Goal: Transaction & Acquisition: Register for event/course

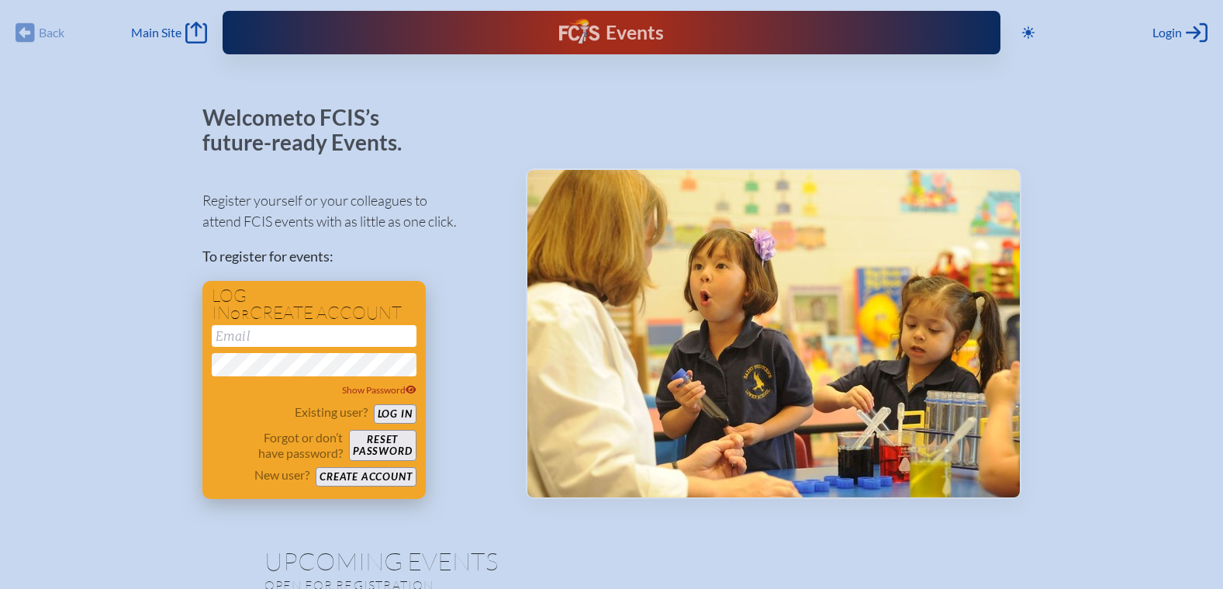
click at [390, 468] on button "Create account" at bounding box center [366, 476] width 100 height 19
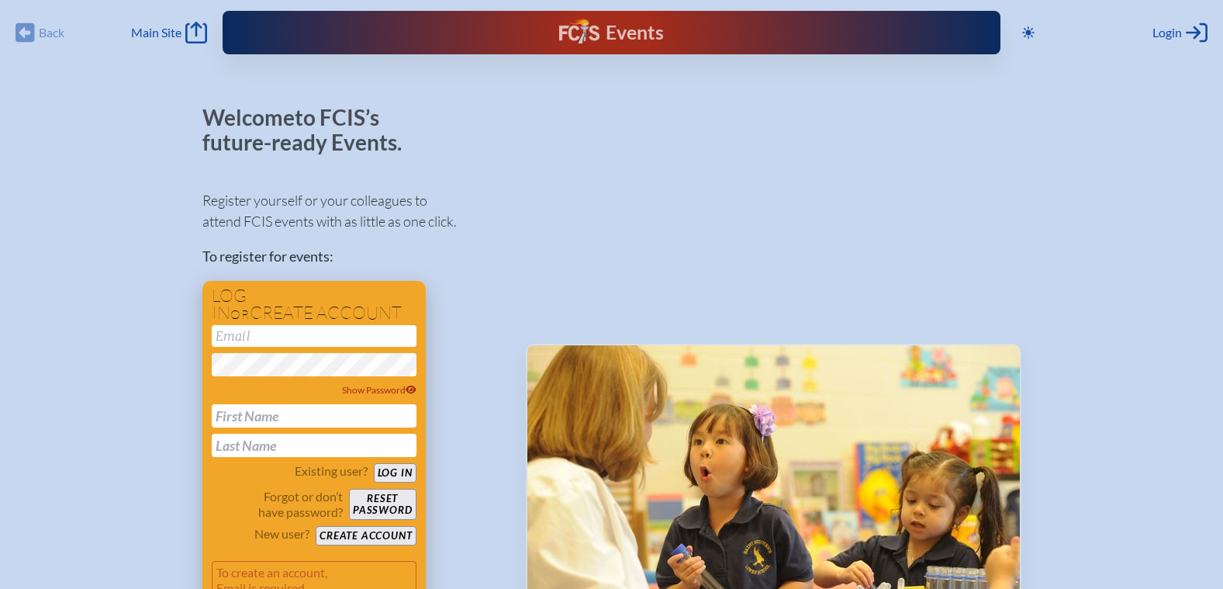
click at [340, 326] on input "email" at bounding box center [314, 336] width 205 height 22
type input "L"
type input "[EMAIL_ADDRESS][DOMAIN_NAME]"
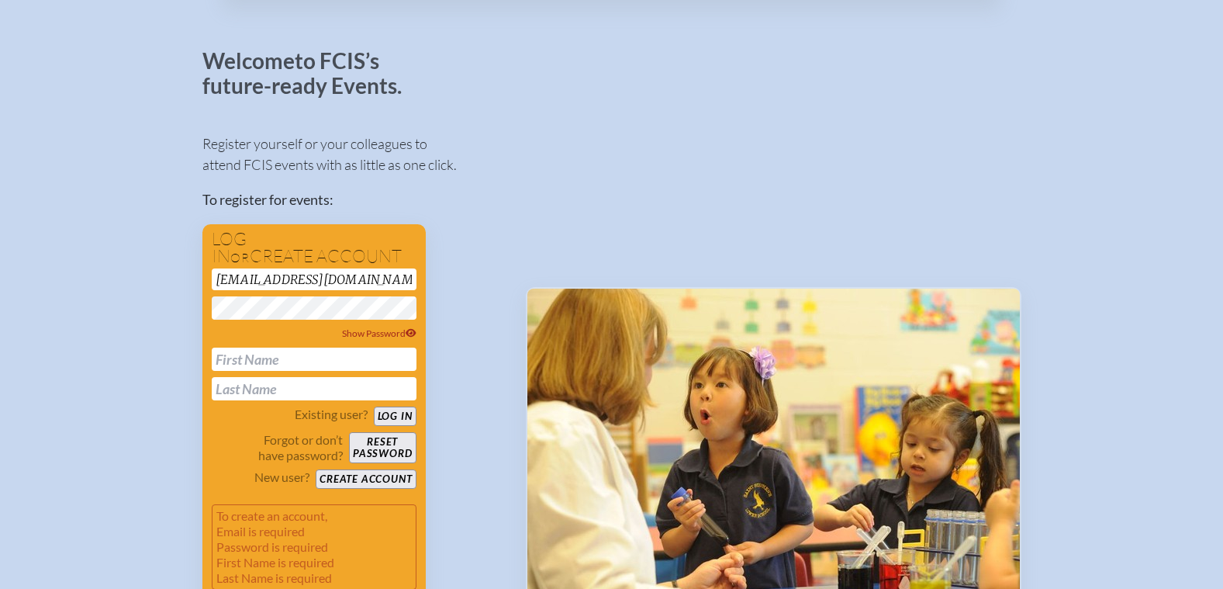
scroll to position [155, 0]
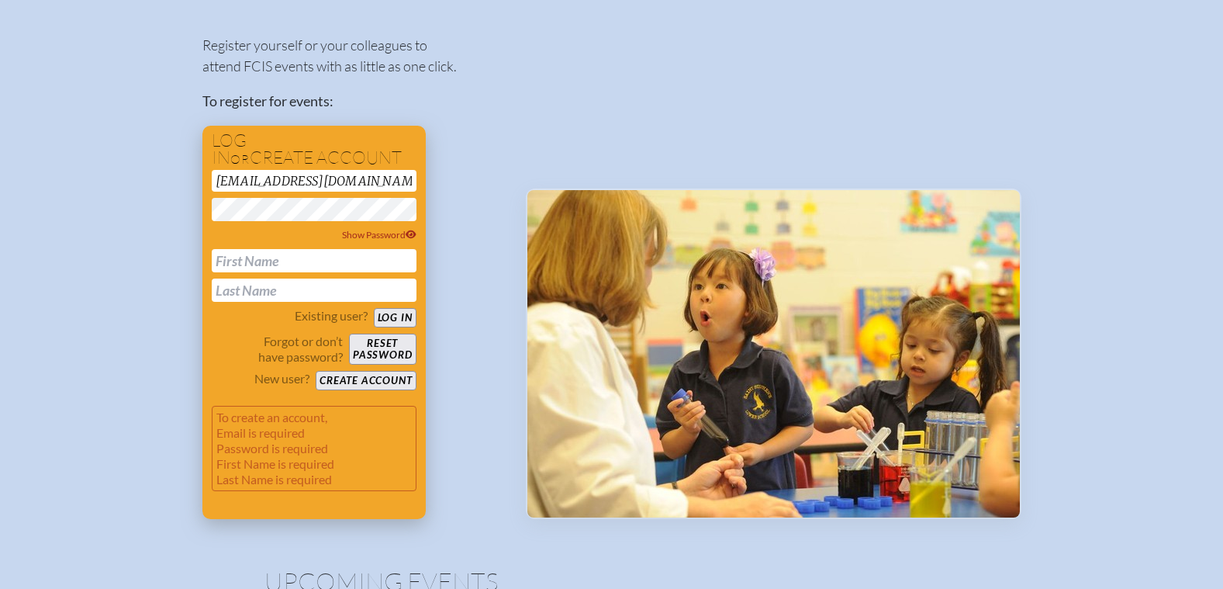
click at [291, 251] on input "text" at bounding box center [314, 260] width 205 height 23
type input "[PERSON_NAME]"
type input "Black"
click at [375, 386] on button "Create account" at bounding box center [366, 380] width 100 height 19
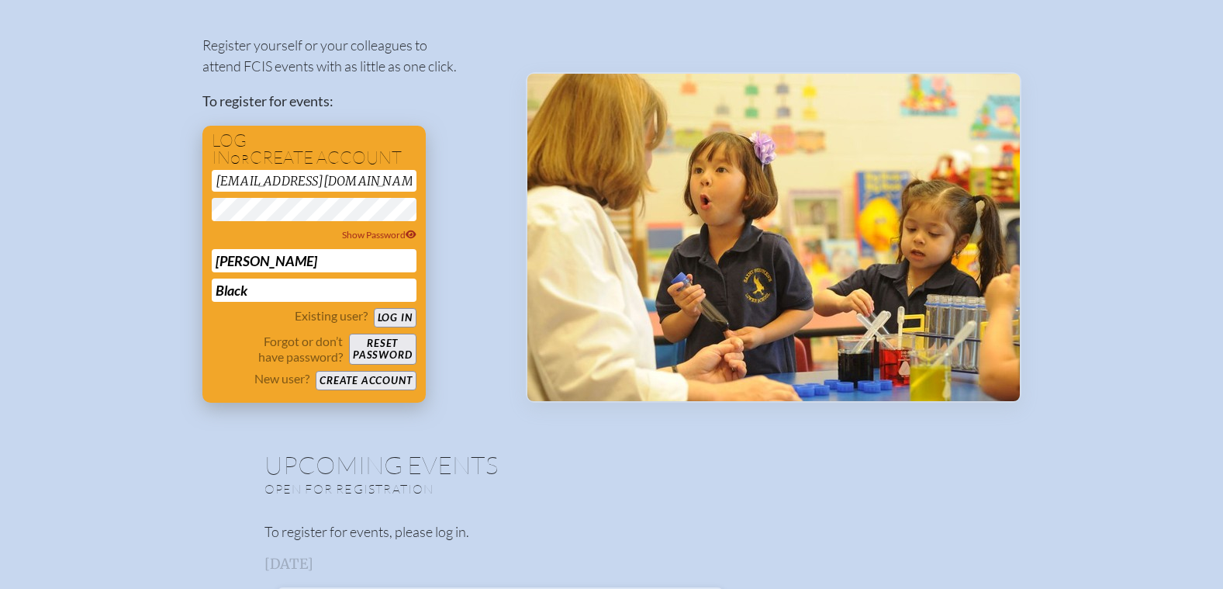
scroll to position [39, 0]
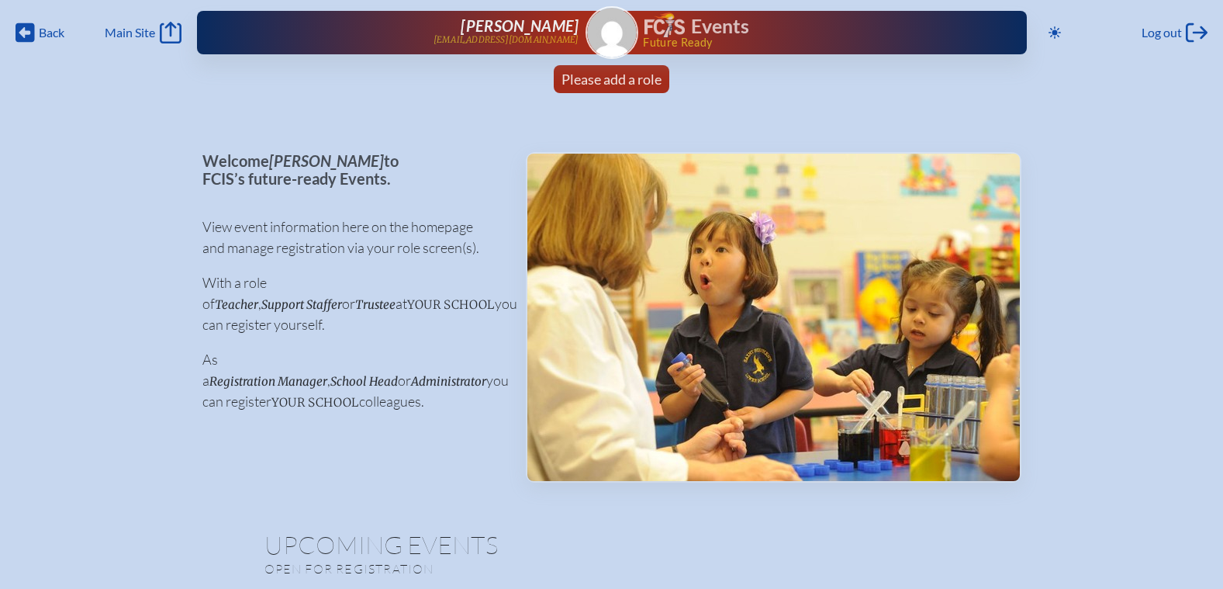
click at [614, 33] on img at bounding box center [612, 33] width 50 height 50
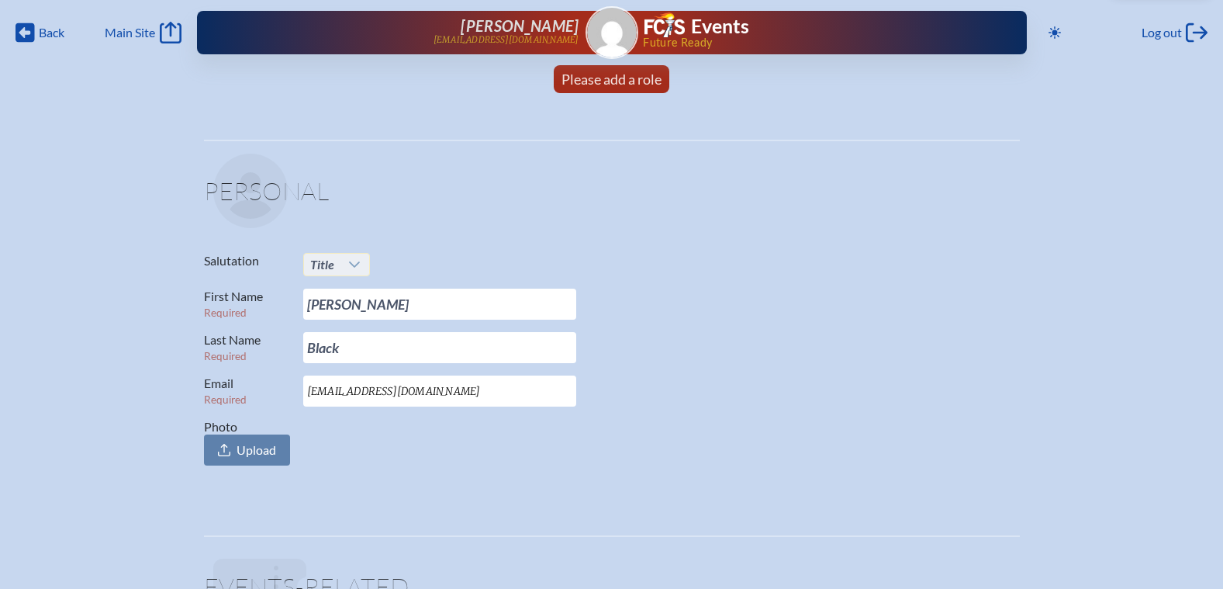
click at [340, 265] on div at bounding box center [354, 265] width 29 height 22
click at [335, 354] on li "Ms." at bounding box center [336, 358] width 67 height 22
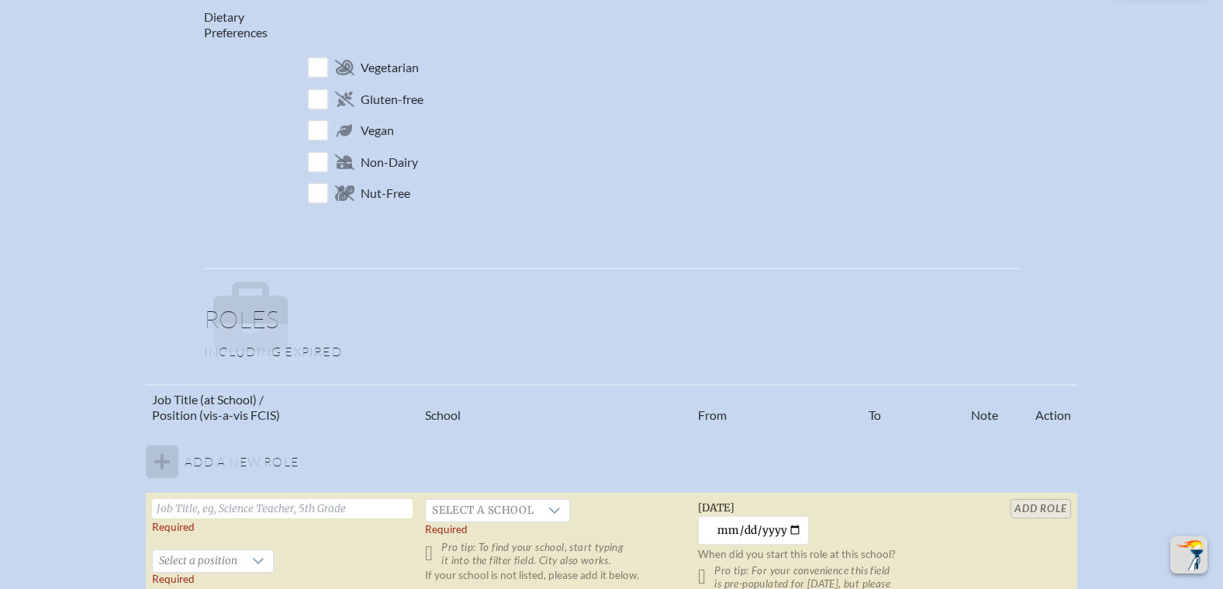
scroll to position [853, 0]
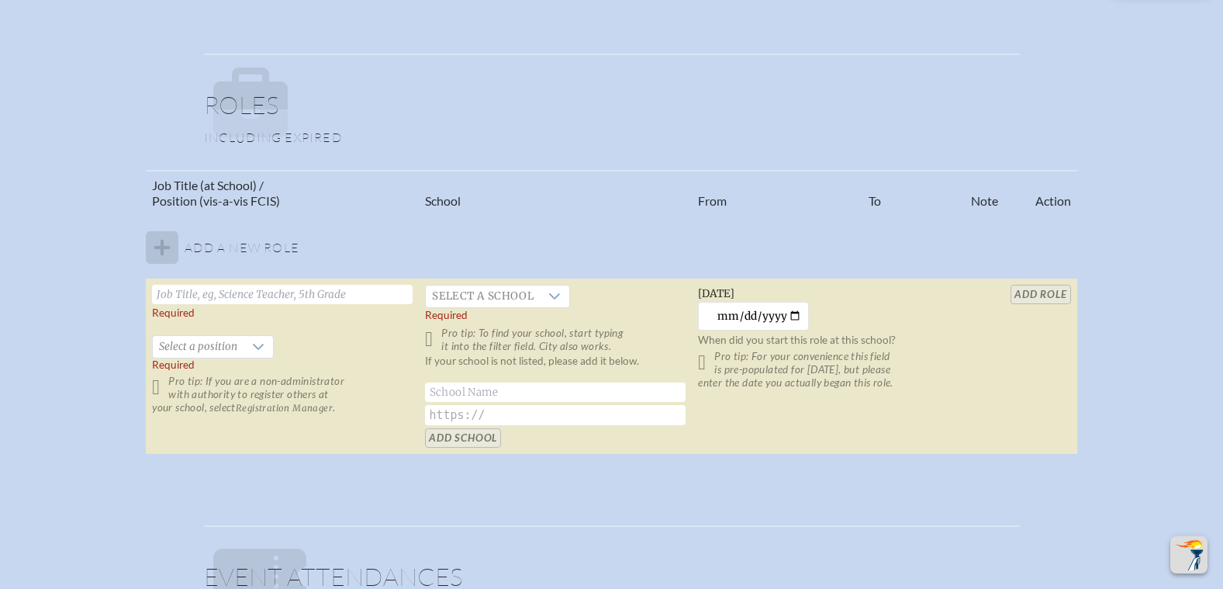
click at [274, 296] on input "text" at bounding box center [282, 294] width 261 height 19
click at [157, 247] on tbody "Add a new role Required   Select a position Required Pro tip: If you are a non-…" at bounding box center [611, 335] width 930 height 239
click at [187, 299] on input "text" at bounding box center [282, 294] width 261 height 19
type input "Registration Manager"
click at [544, 302] on div at bounding box center [554, 296] width 29 height 22
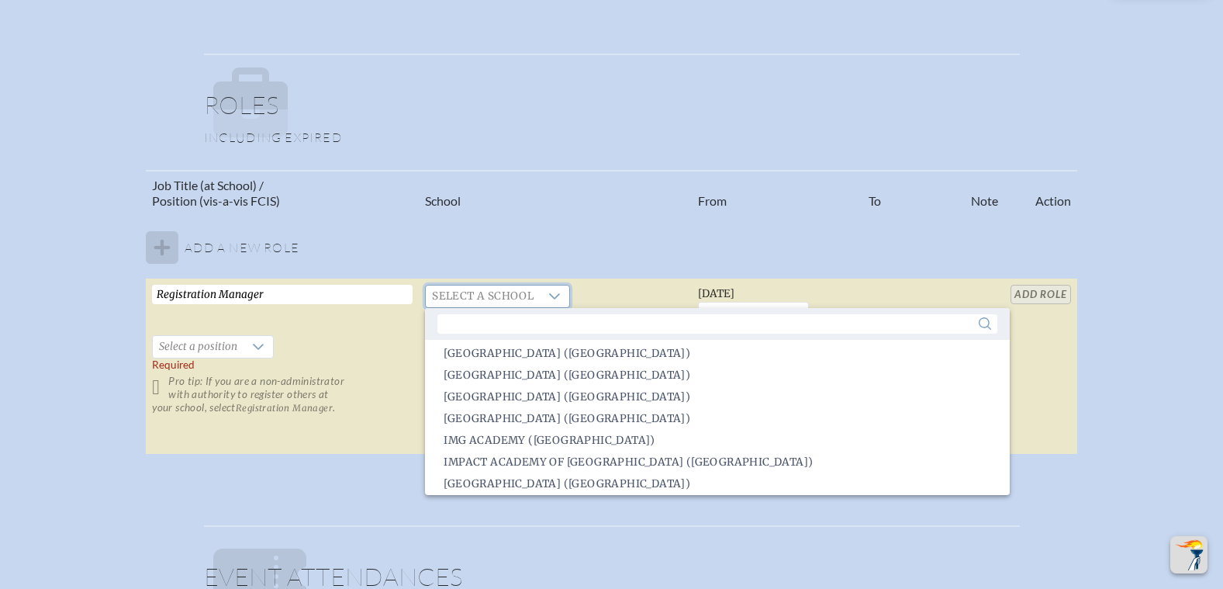
scroll to position [6, 0]
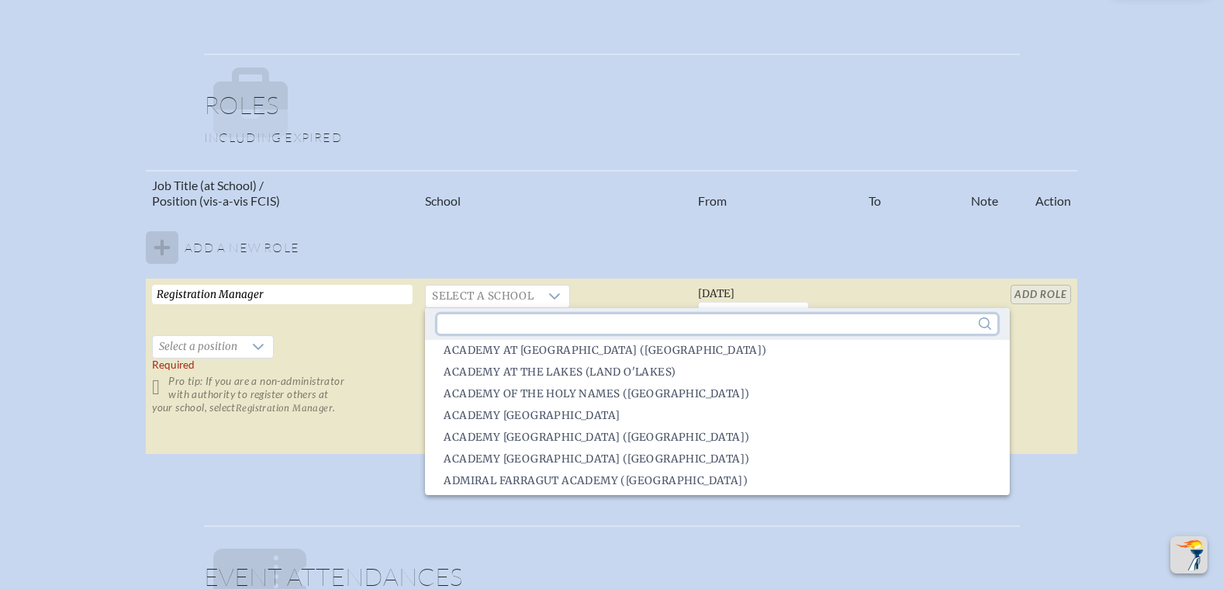
click at [551, 317] on input "text" at bounding box center [716, 323] width 559 height 19
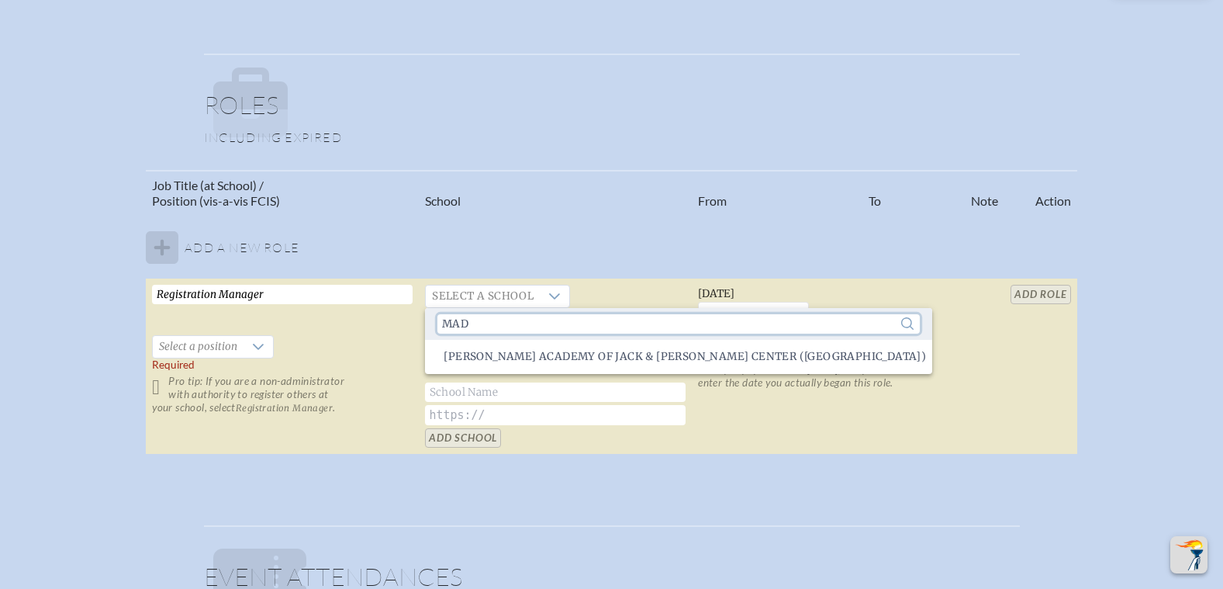
scroll to position [0, 0]
type input "mad"
click at [568, 349] on span "[PERSON_NAME] Academy of Jack & [PERSON_NAME] Center ([GEOGRAPHIC_DATA])" at bounding box center [685, 357] width 482 height 16
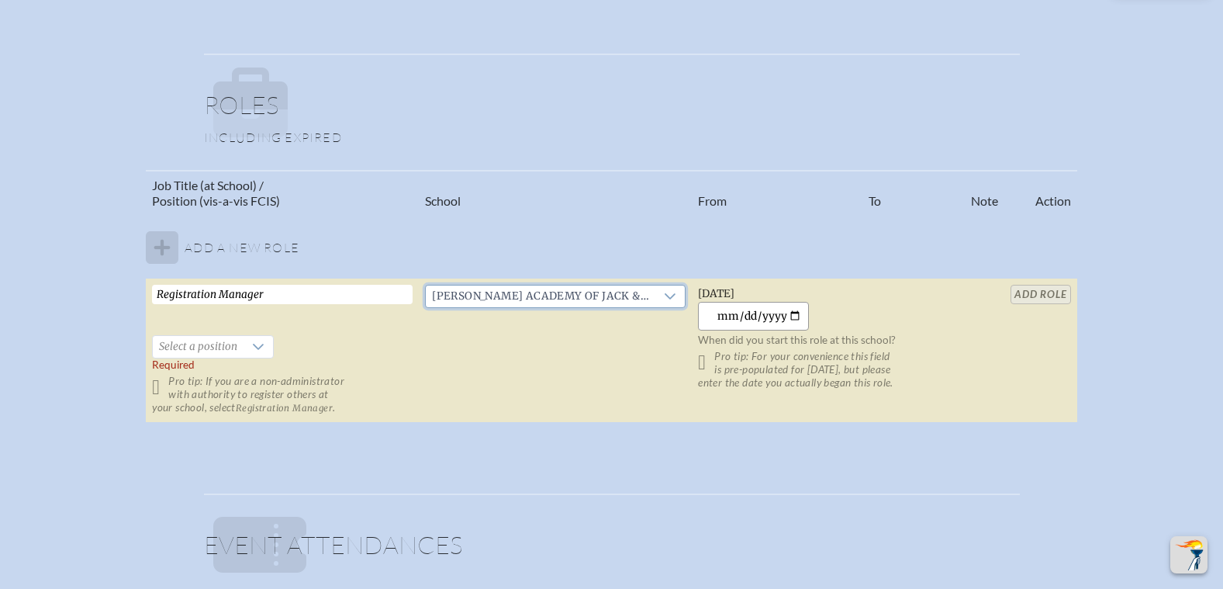
click at [771, 319] on input "[DATE]" at bounding box center [753, 316] width 111 height 29
click at [796, 314] on input "[DATE]" at bounding box center [753, 316] width 111 height 29
type input "[DATE]"
click at [252, 347] on icon at bounding box center [258, 346] width 12 height 12
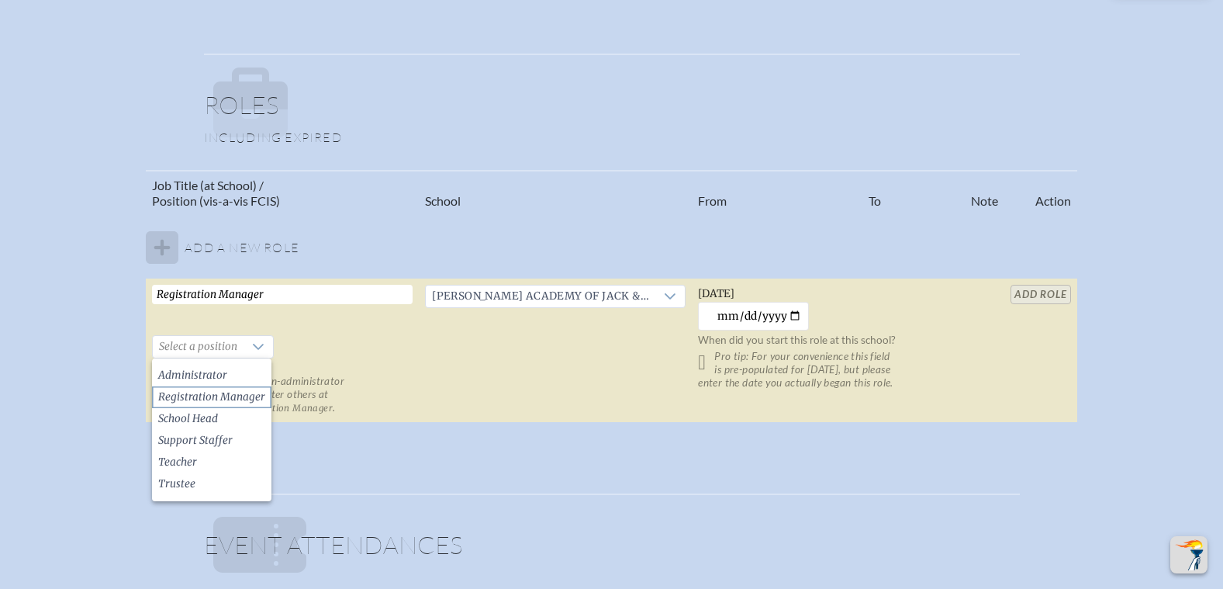
click at [247, 392] on span "Registration Manager" at bounding box center [211, 397] width 107 height 16
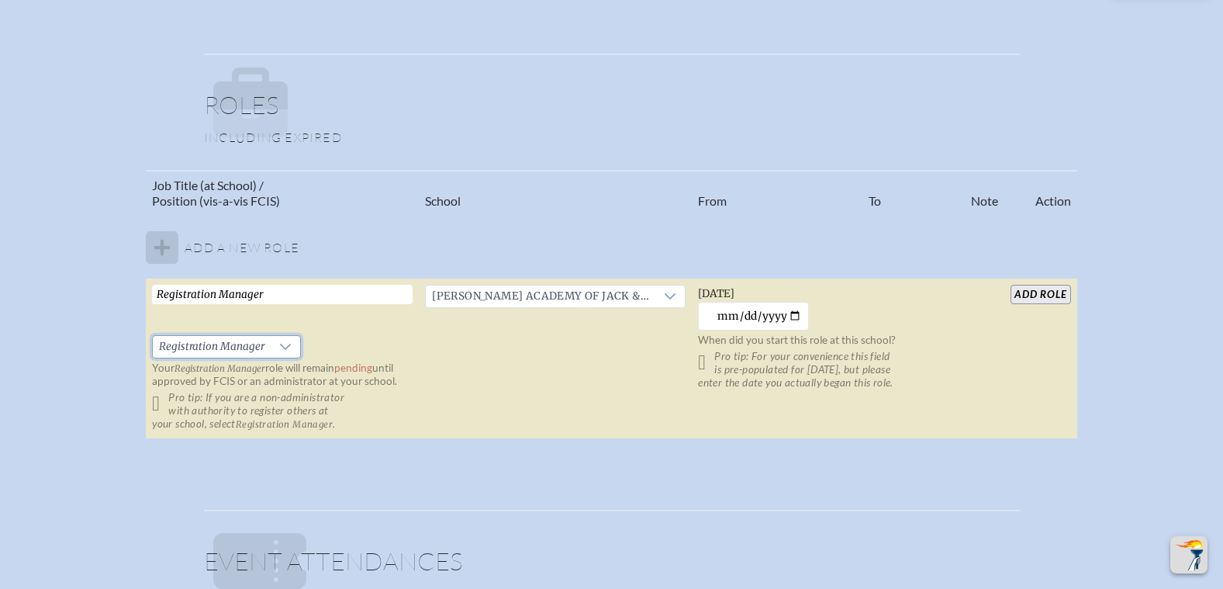
click at [1048, 292] on input "add Role" at bounding box center [1040, 294] width 60 height 19
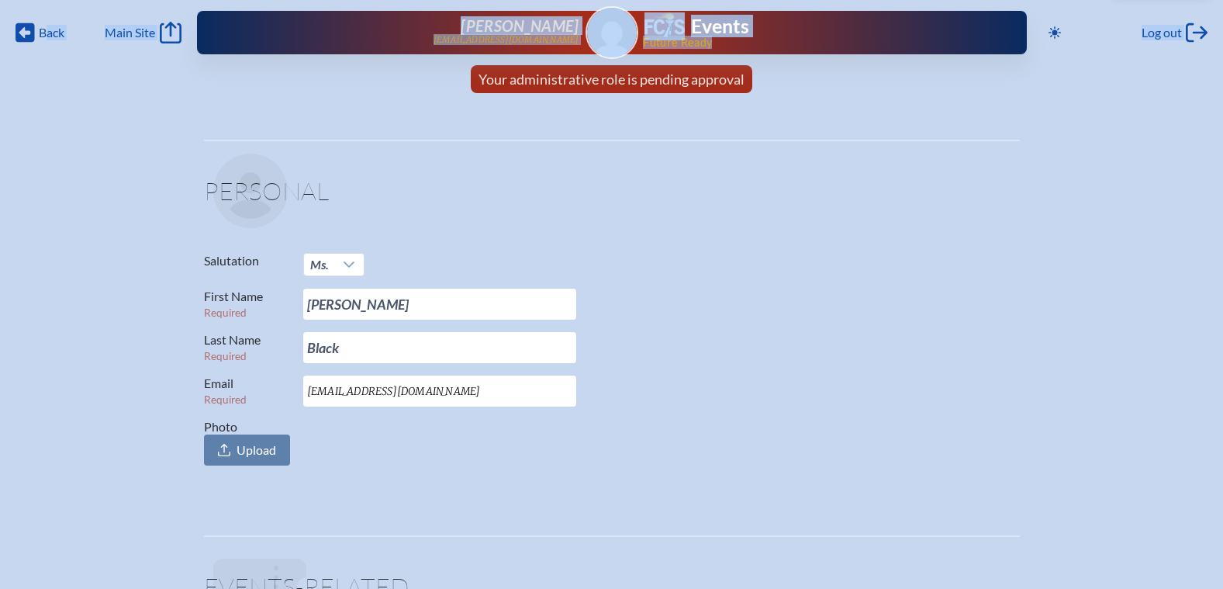
drag, startPoint x: 39, startPoint y: 35, endPoint x: 457, endPoint y: 65, distance: 419.0
click at [457, 65] on div "Back Back Main Site Main Site Toggle to Dark Mode Log out Log out [PERSON_NAME]…" at bounding box center [611, 51] width 1223 height 102
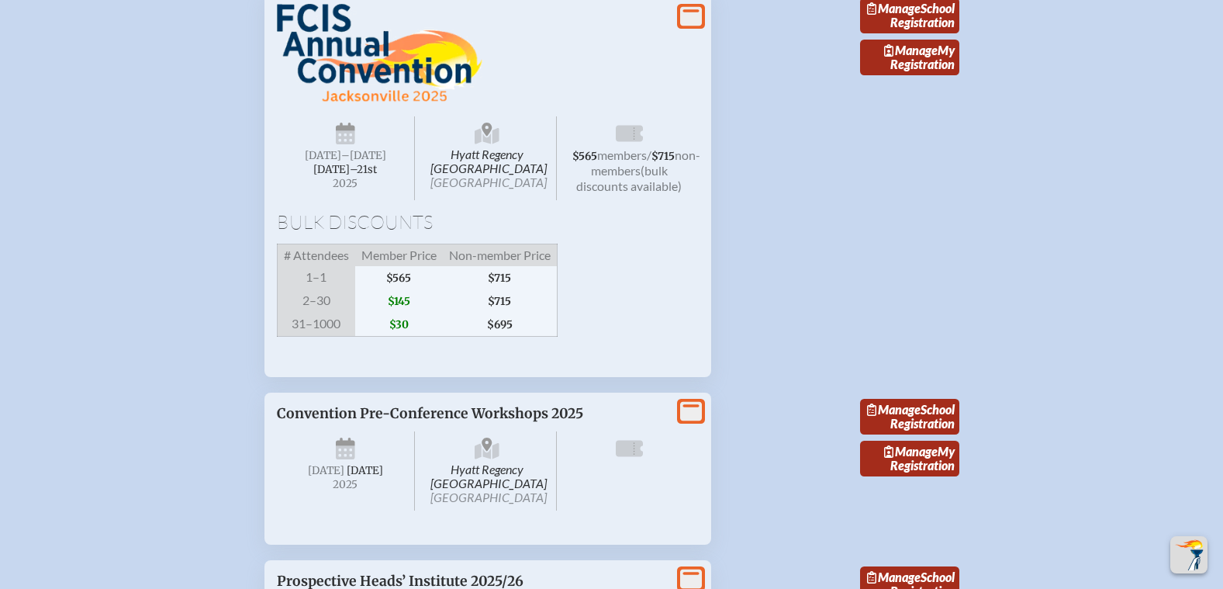
scroll to position [1551, 0]
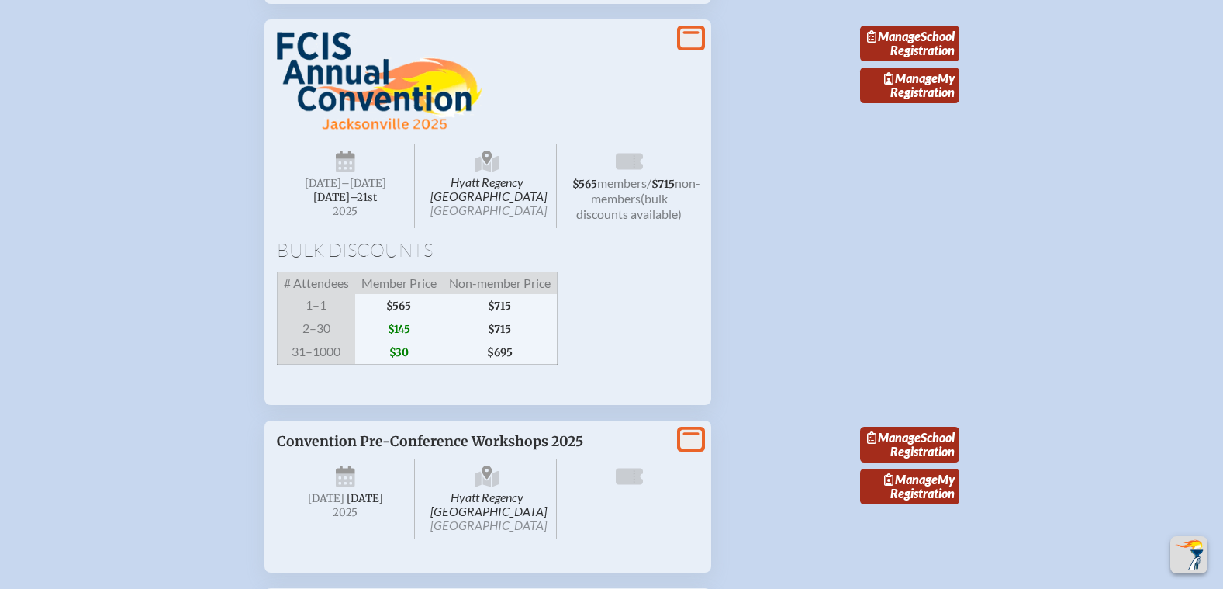
click at [543, 228] on span "Hyatt Regency Jacksonville Riverfront Jacksonville" at bounding box center [487, 186] width 139 height 84
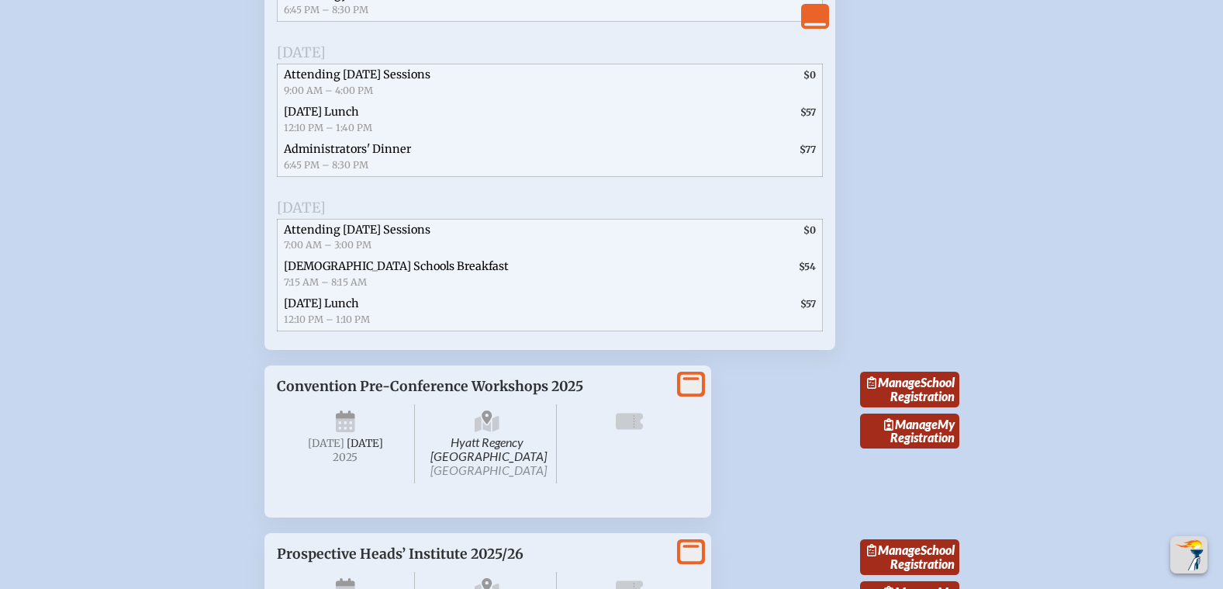
scroll to position [2404, 0]
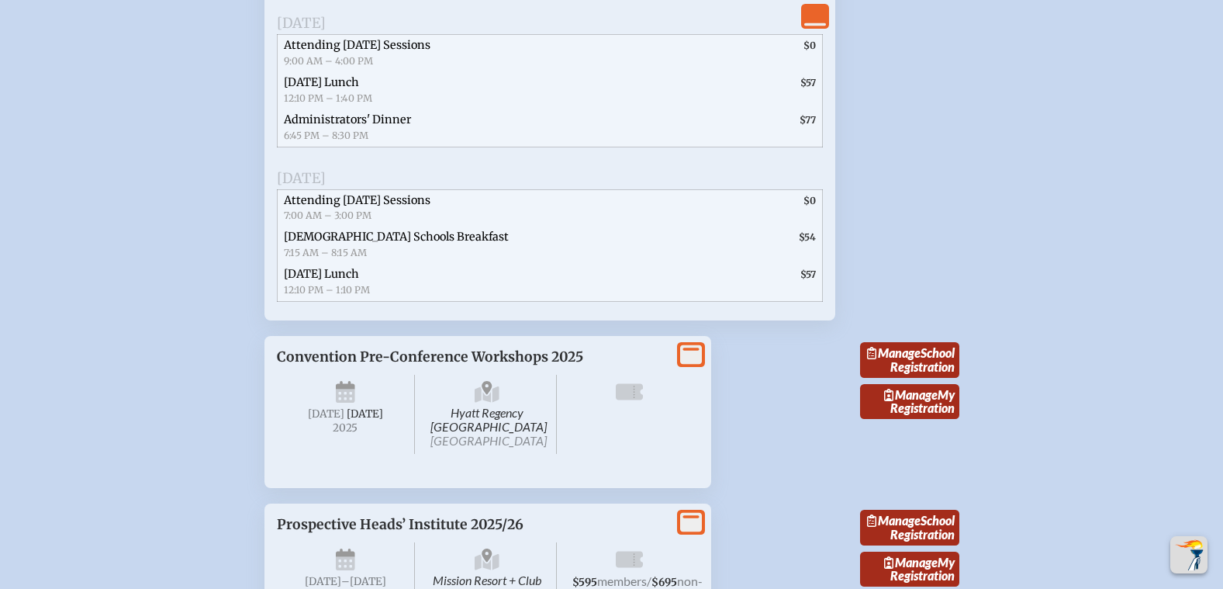
click at [693, 364] on icon at bounding box center [691, 354] width 22 height 19
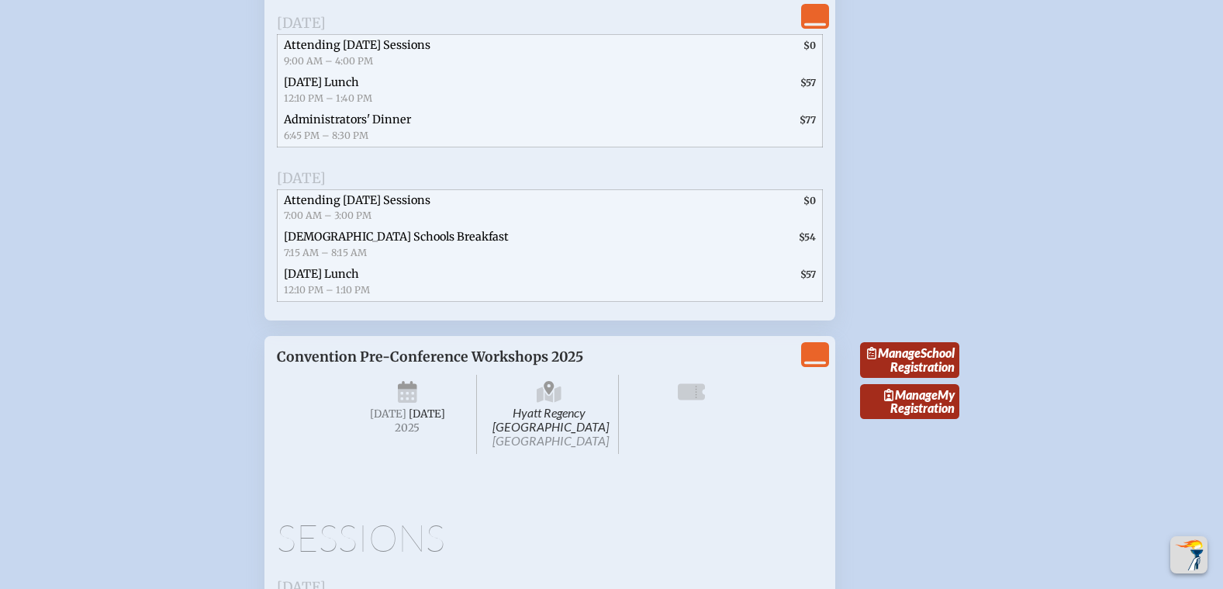
click at [812, 365] on icon "View Less" at bounding box center [815, 354] width 22 height 22
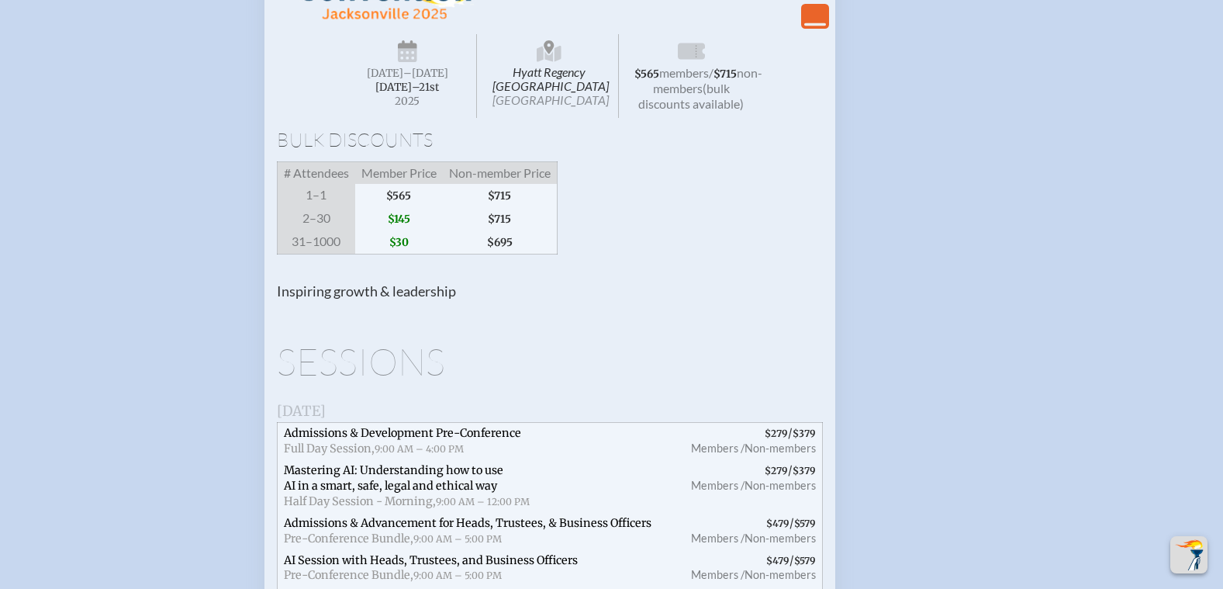
scroll to position [1560, 0]
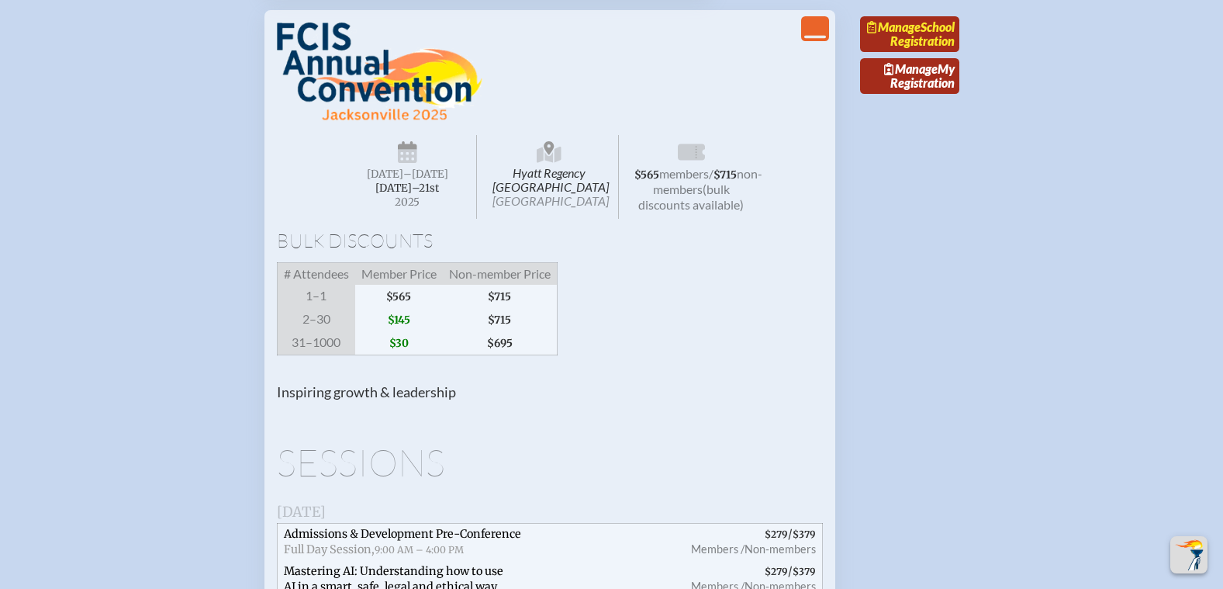
click at [942, 52] on link "Manage School Registration" at bounding box center [909, 34] width 99 height 36
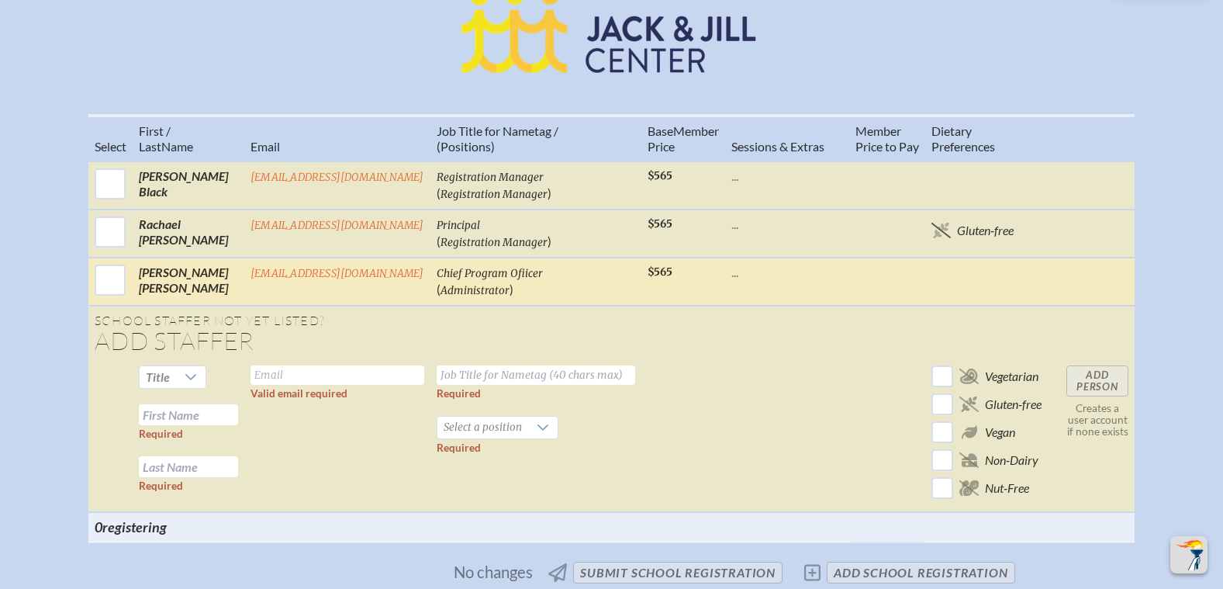
scroll to position [620, 0]
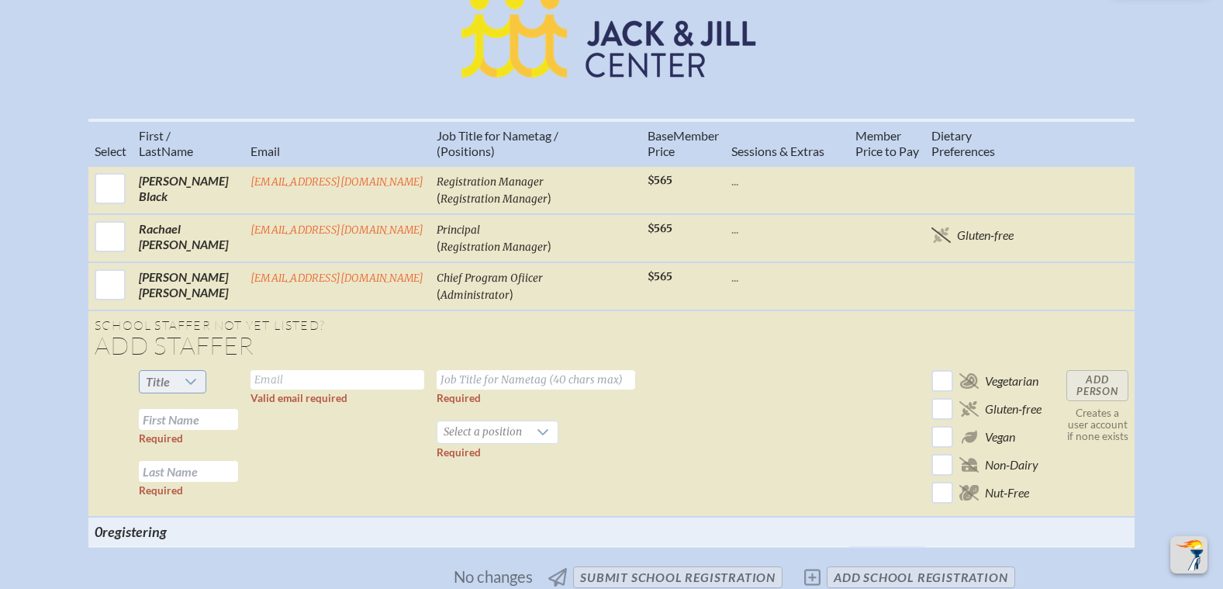
click at [180, 392] on div at bounding box center [190, 382] width 29 height 22
click at [169, 450] on li "Mrs" at bounding box center [169, 446] width 67 height 22
click at [287, 389] on input "text" at bounding box center [337, 379] width 174 height 19
type input "ajewell@jackandjillcenter.org"
click at [495, 389] on input "text" at bounding box center [536, 379] width 198 height 19
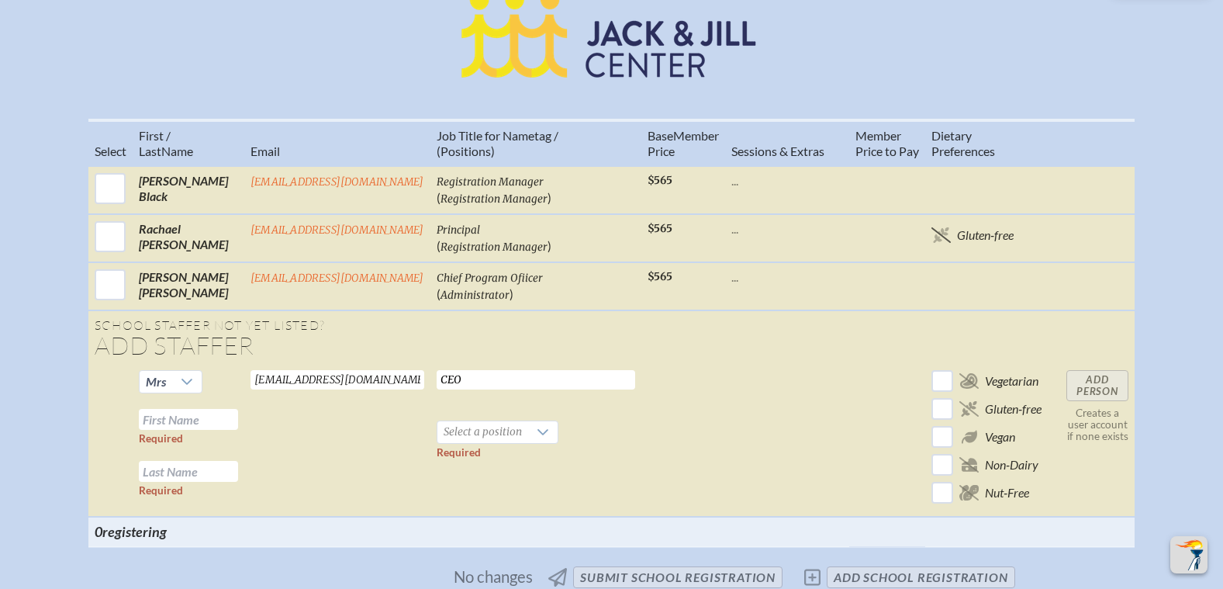
type input "CEO"
click at [191, 430] on input "text" at bounding box center [188, 419] width 99 height 21
type input "Amy"
type input "Jewell"
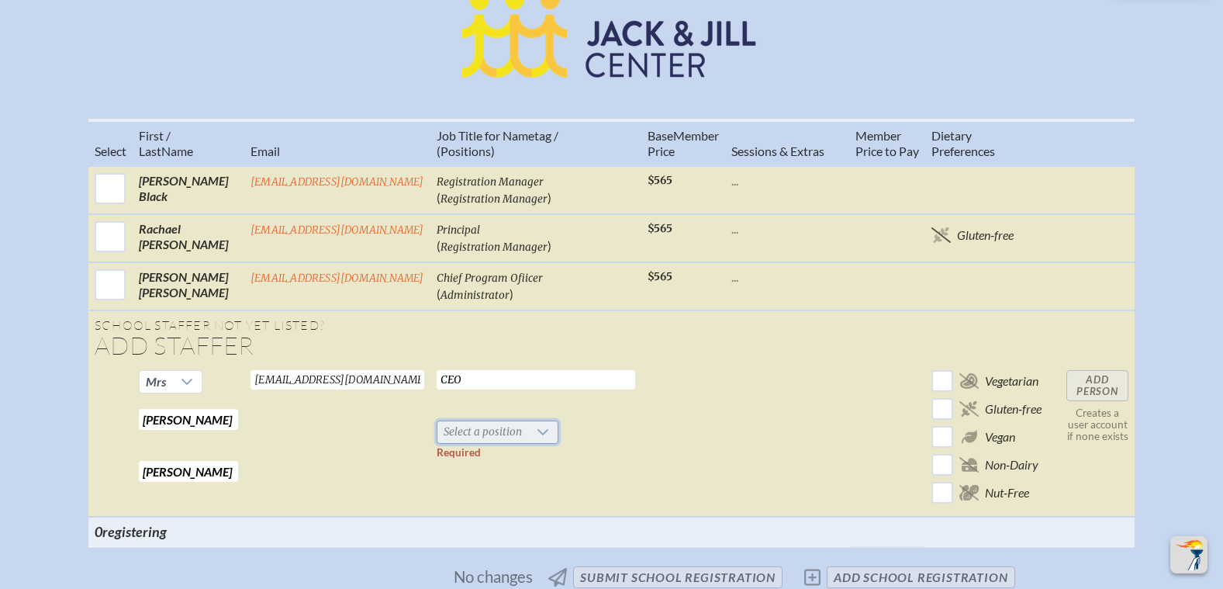
click at [473, 439] on span "Select a position" at bounding box center [482, 432] width 91 height 22
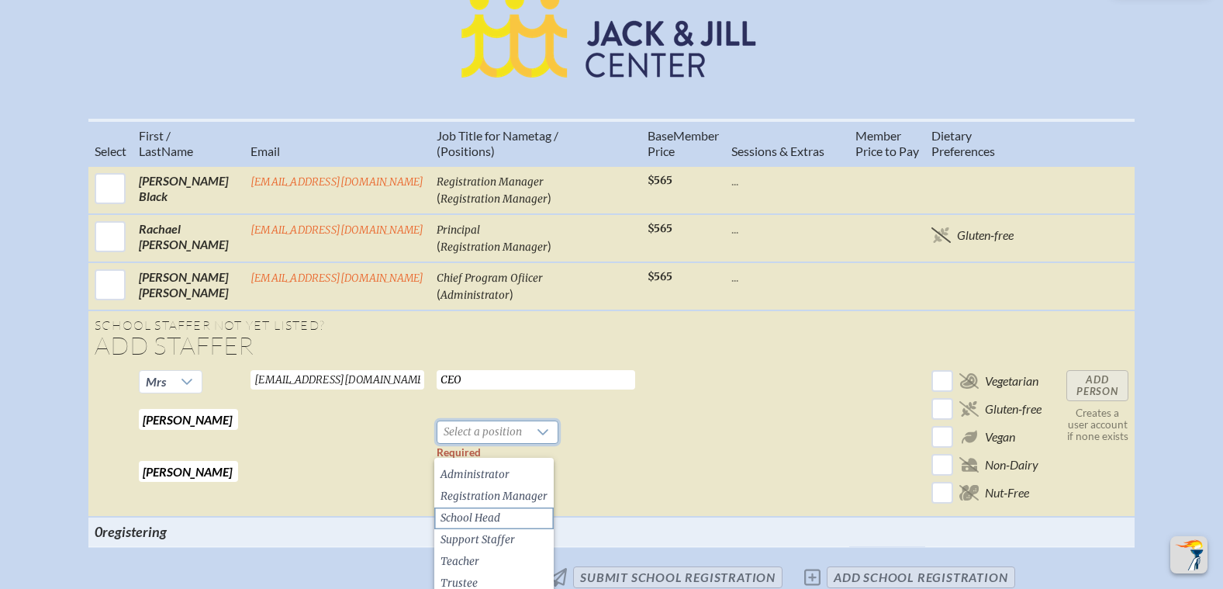
scroll to position [698, 0]
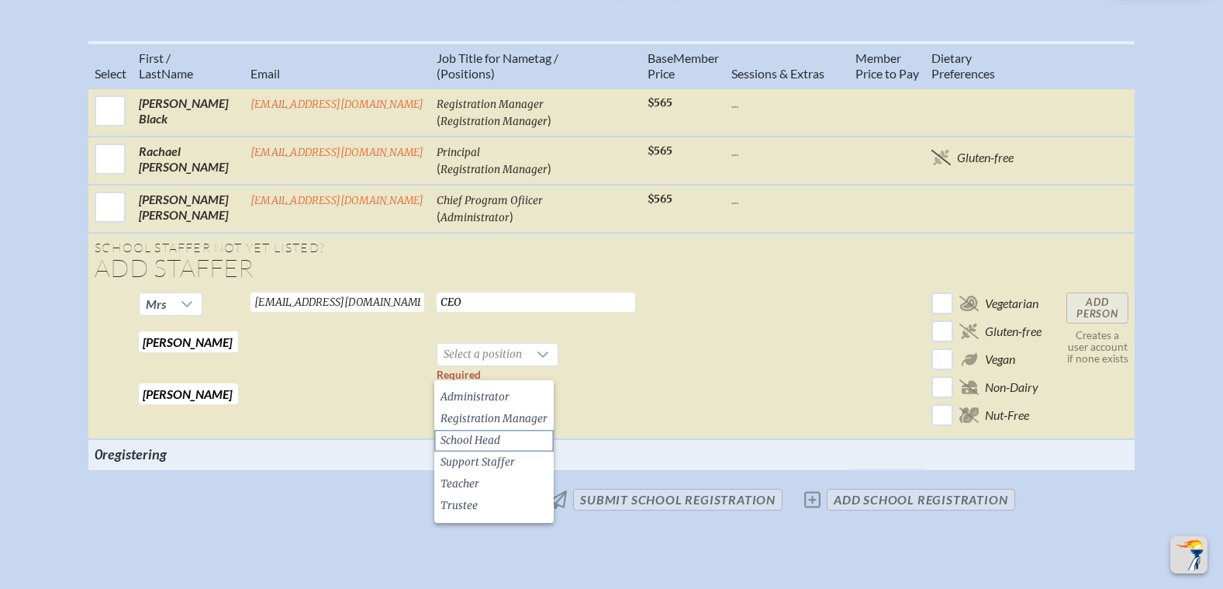
click at [523, 437] on li "School Head" at bounding box center [493, 441] width 119 height 22
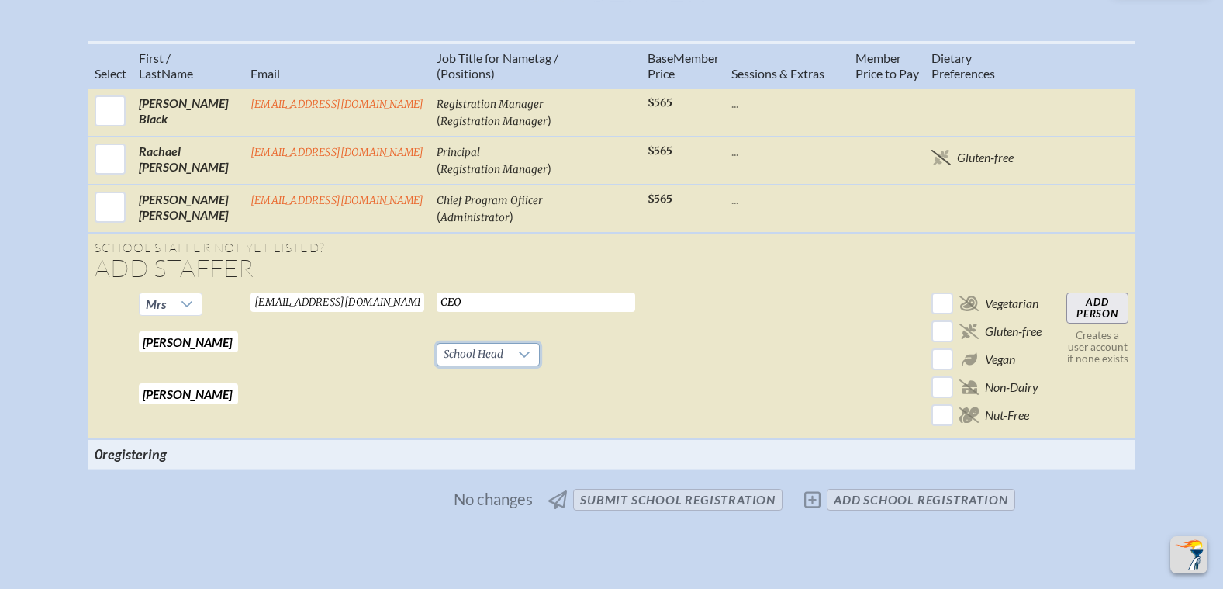
click at [1102, 323] on input "Add Person" at bounding box center [1097, 307] width 62 height 31
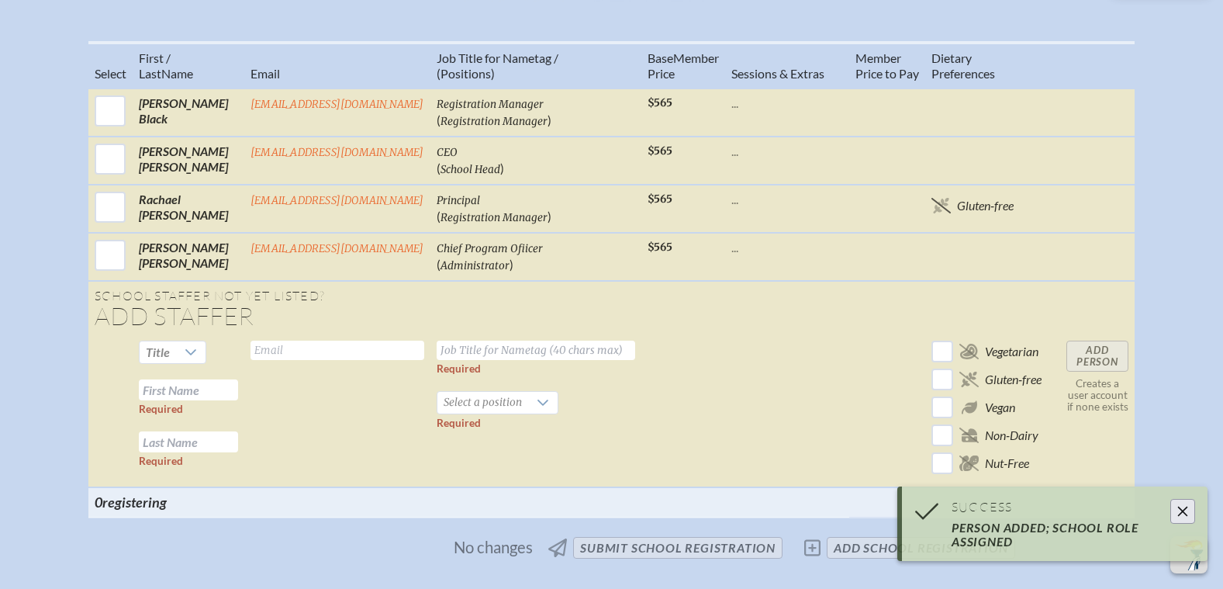
scroll to position [620, 0]
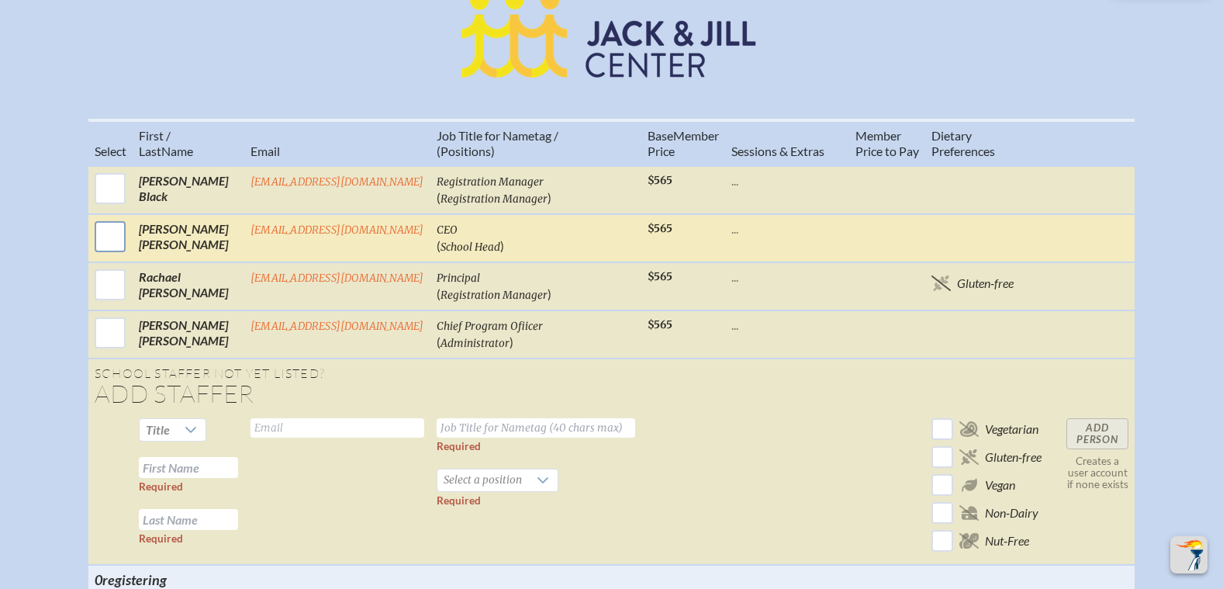
click at [101, 250] on input "checkbox" at bounding box center [110, 236] width 39 height 39
checkbox input "true"
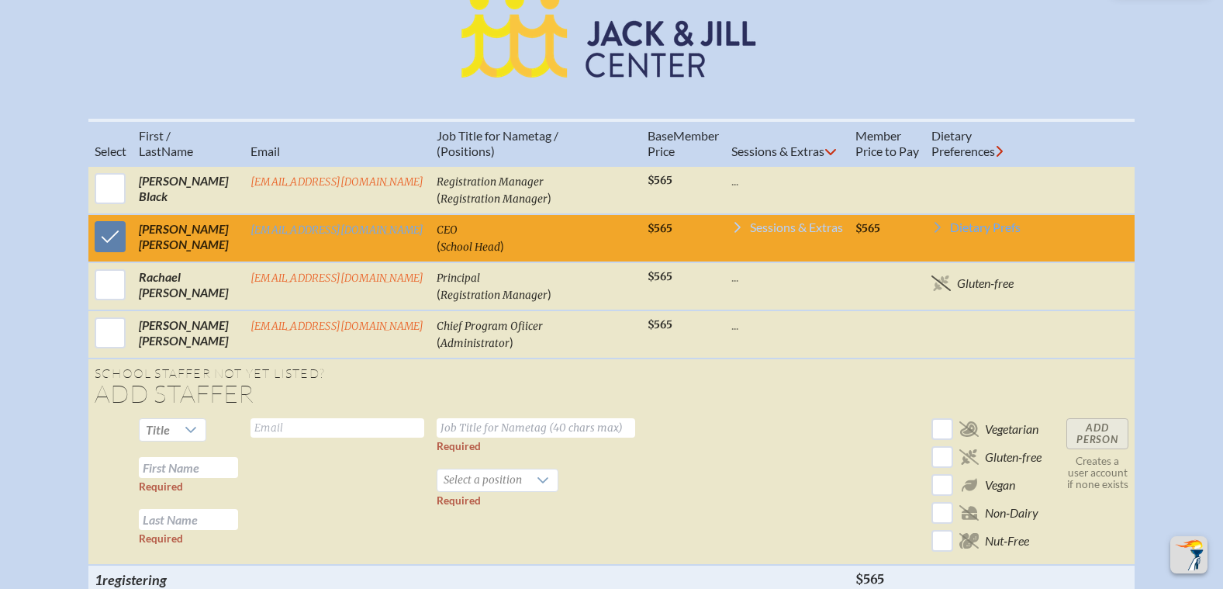
click at [739, 233] on icon at bounding box center [737, 227] width 12 height 12
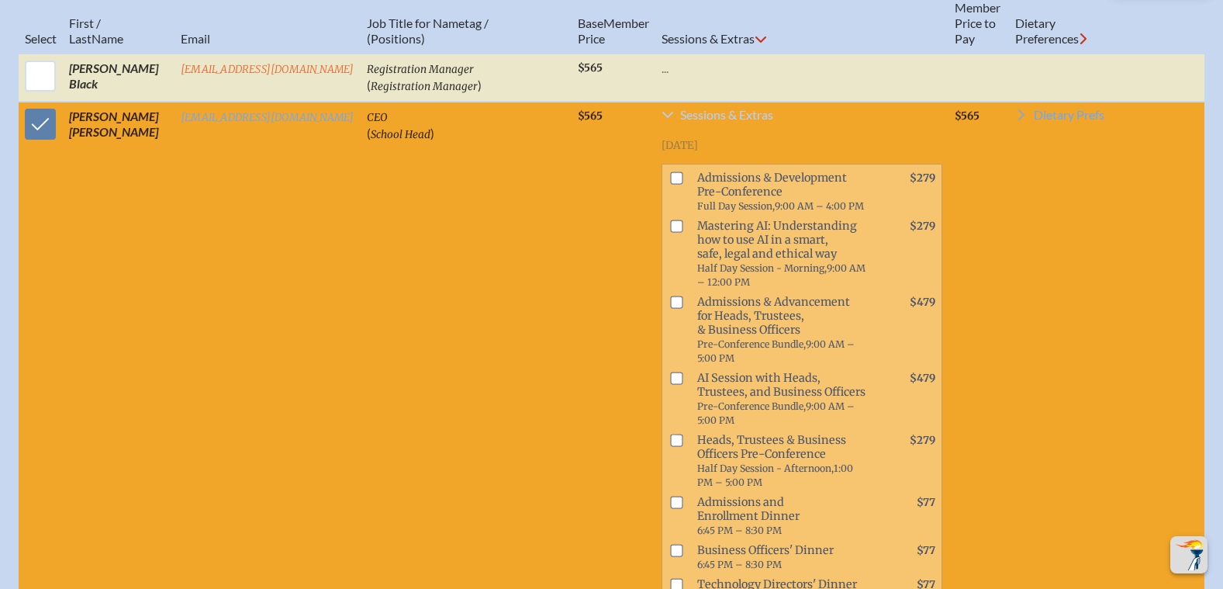
scroll to position [775, 0]
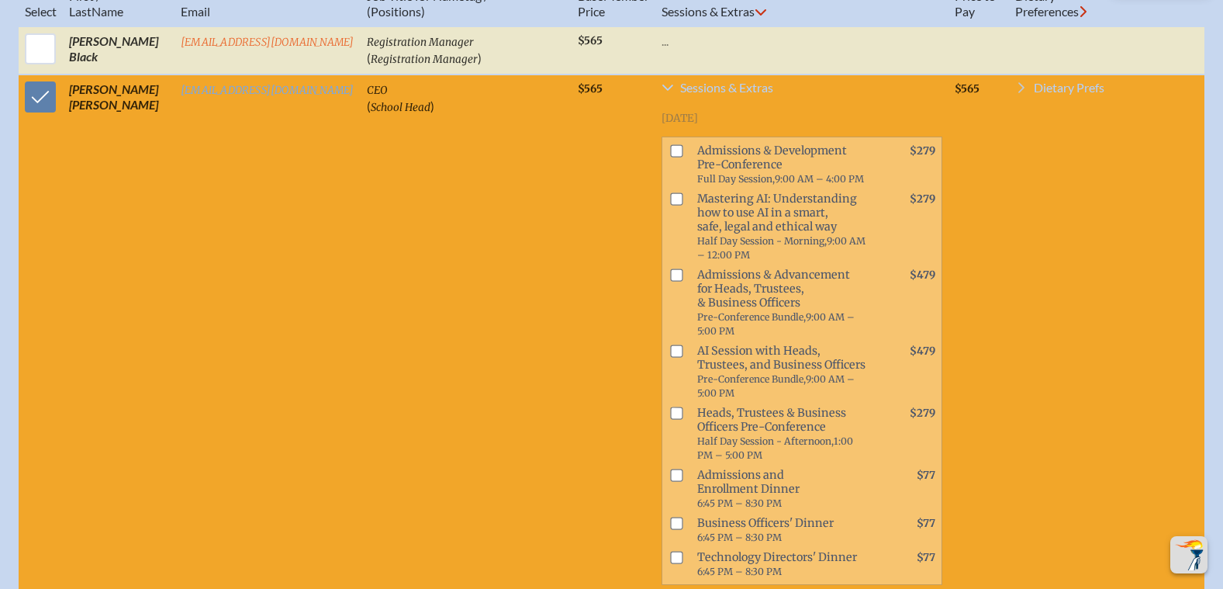
click at [1041, 94] on span "Dietary Prefs" at bounding box center [1069, 87] width 71 height 12
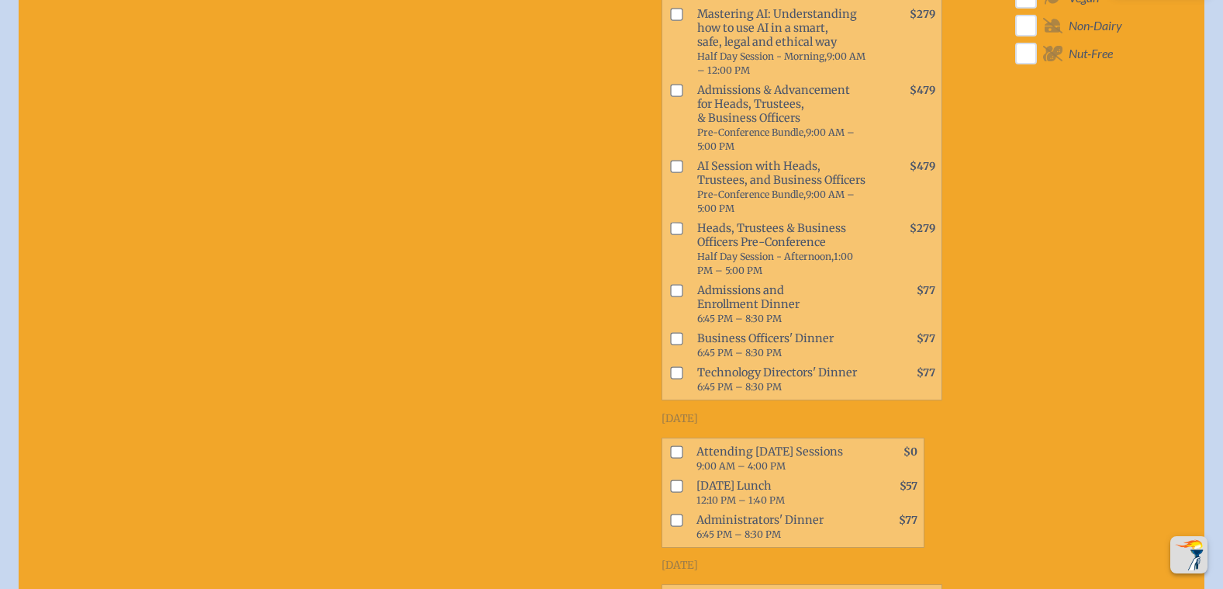
scroll to position [1163, 0]
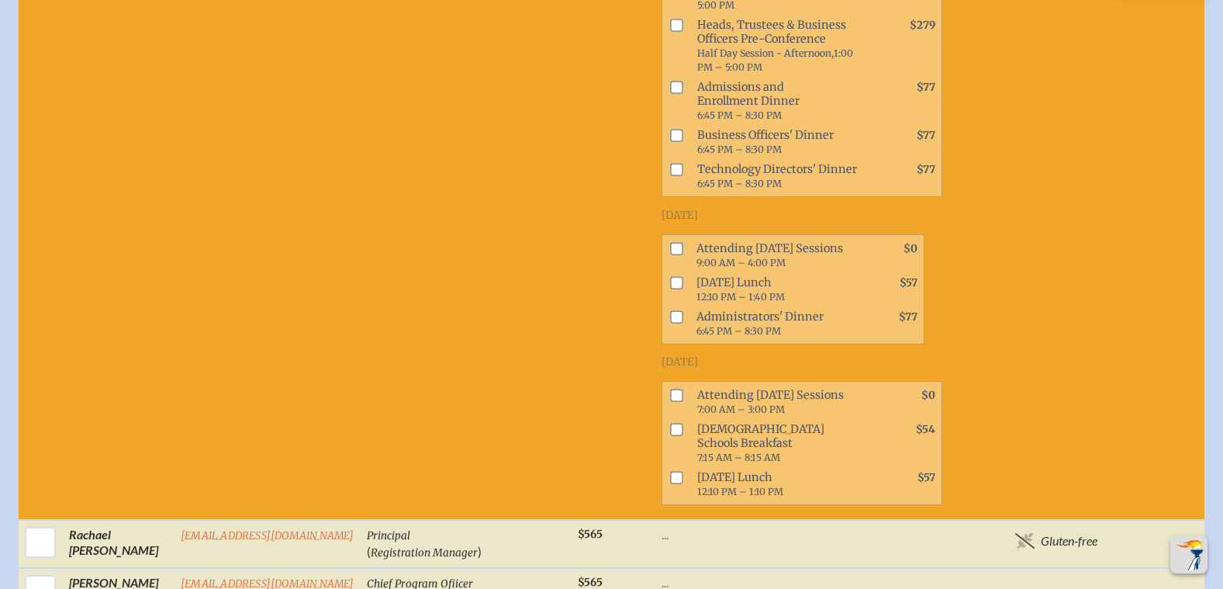
click at [670, 243] on input "checkbox" at bounding box center [676, 248] width 12 height 12
checkbox input "true"
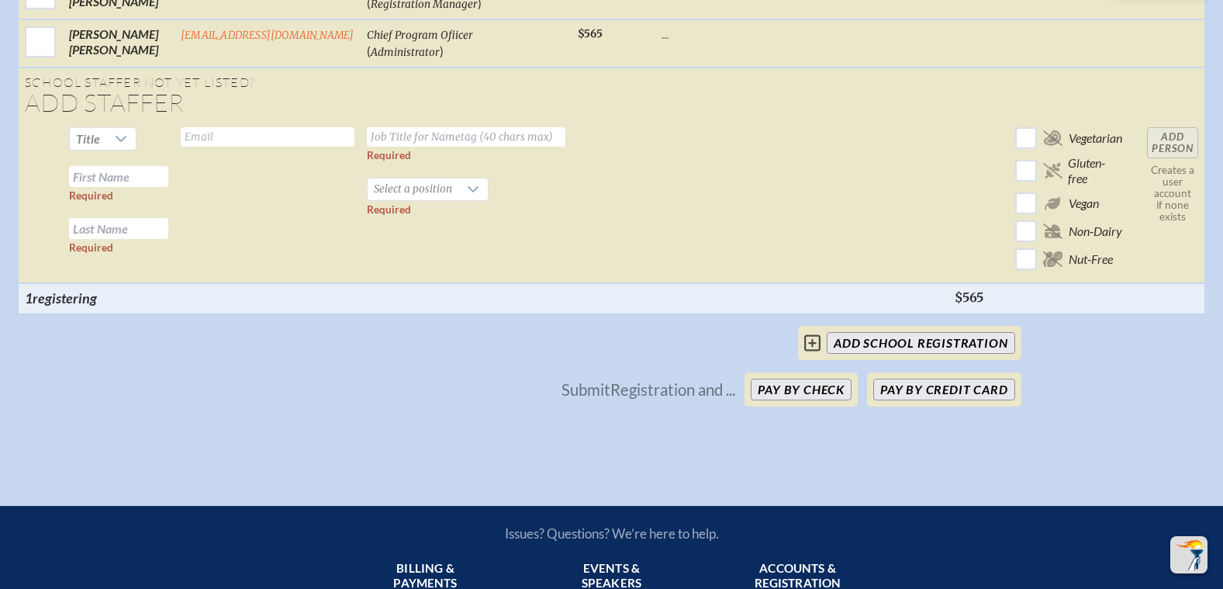
scroll to position [1861, 0]
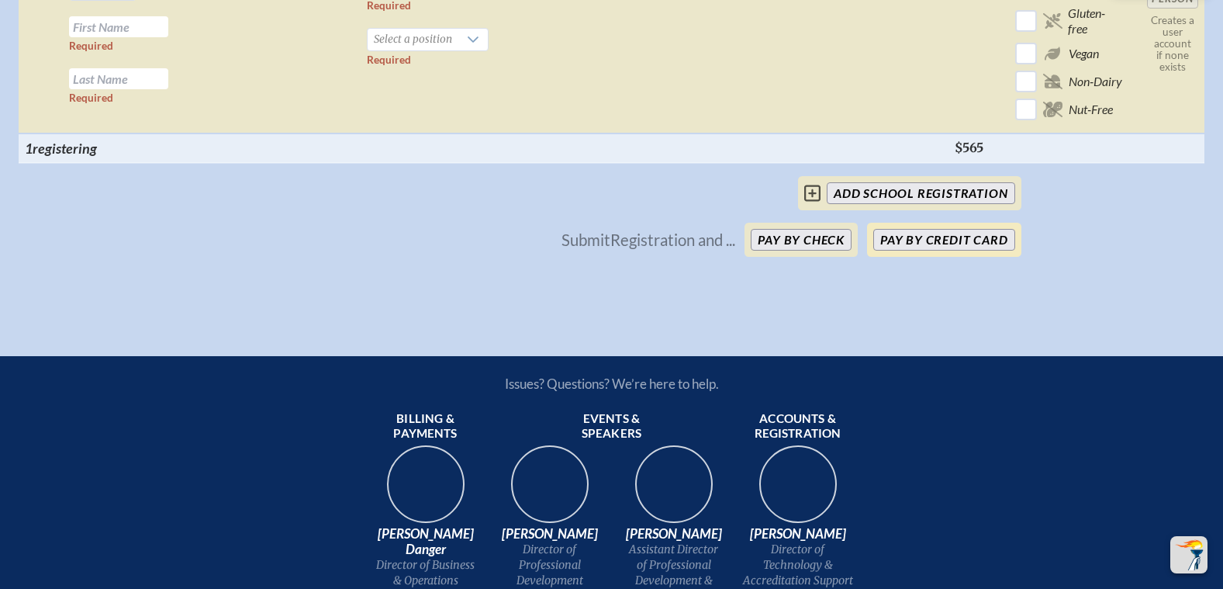
click at [916, 234] on button "Pay by Credit Card" at bounding box center [943, 240] width 141 height 22
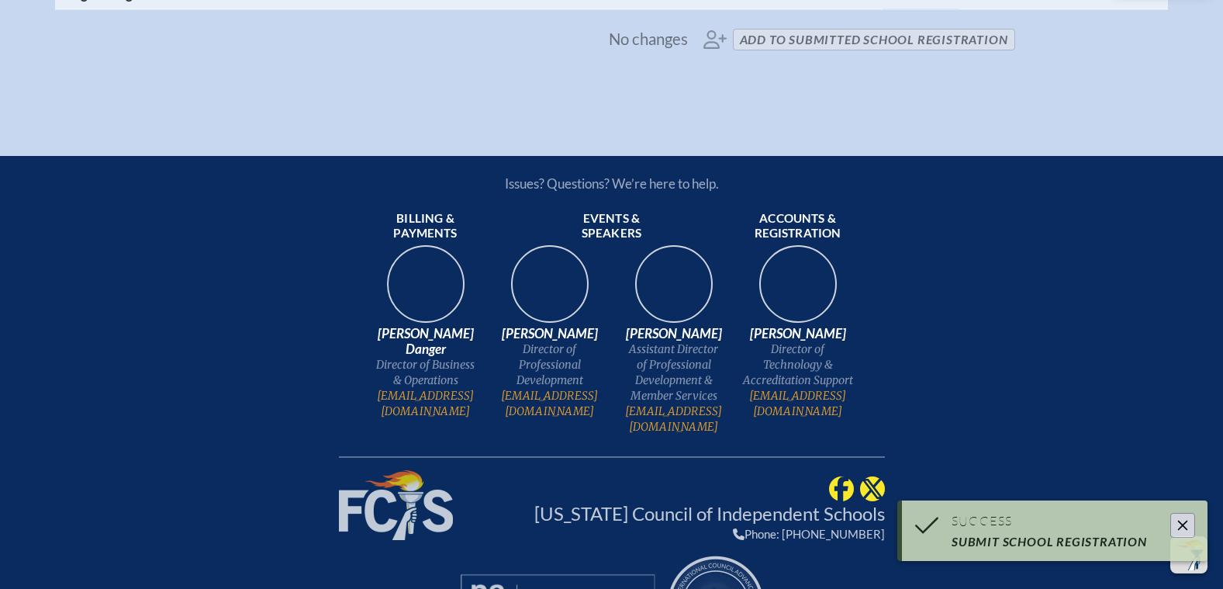
scroll to position [1103, 0]
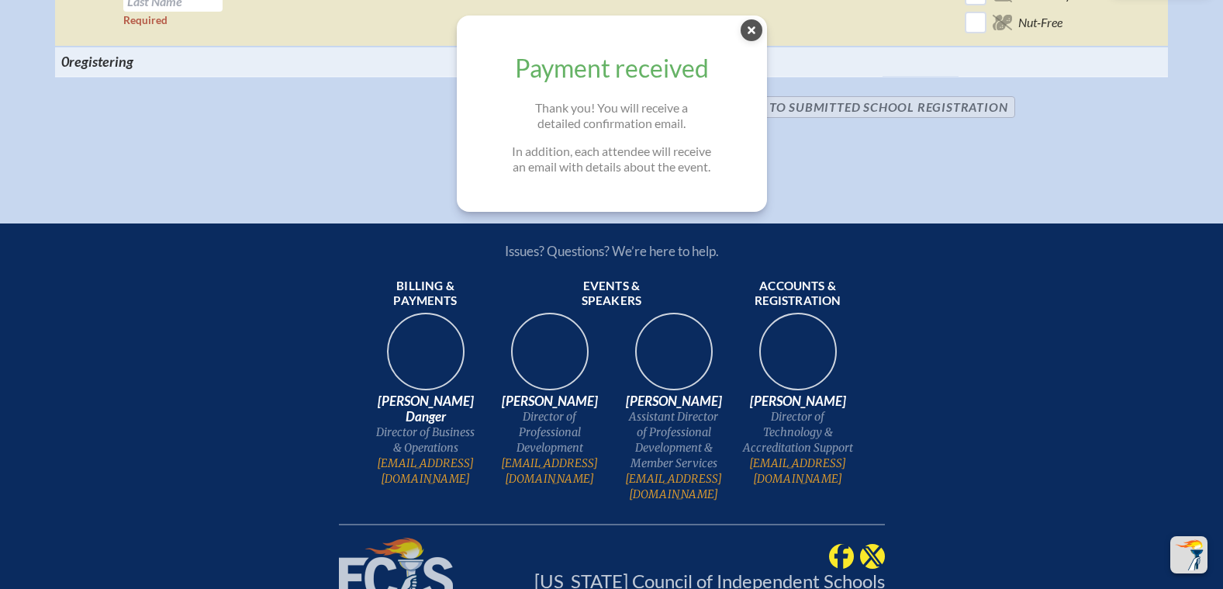
scroll to position [1383, 0]
